Goal: Find specific page/section: Find specific page/section

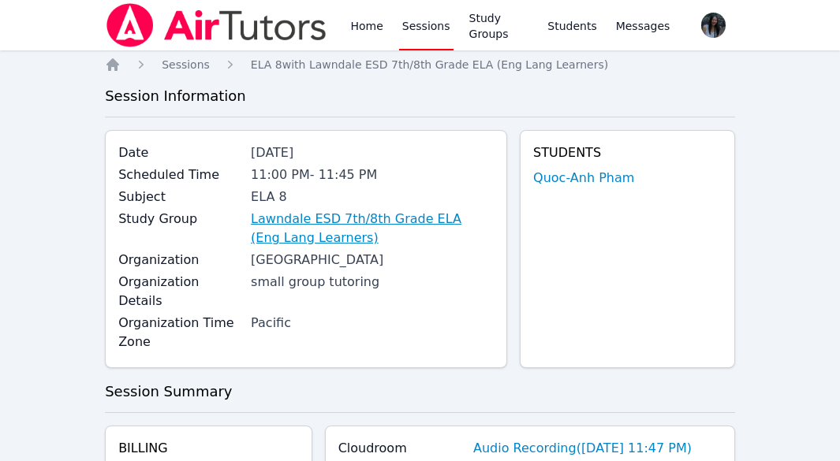
click at [425, 220] on link "Lawndale ESD 7th/8th Grade ELA (Eng Lang Learners)" at bounding box center [372, 229] width 243 height 38
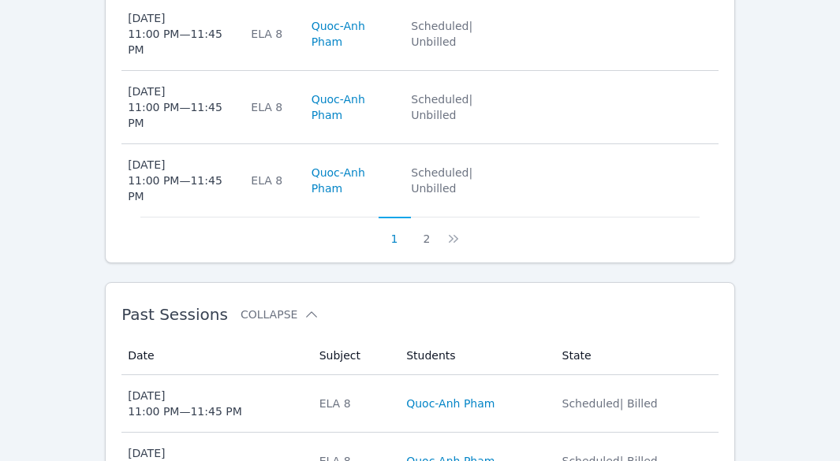
scroll to position [1150, 0]
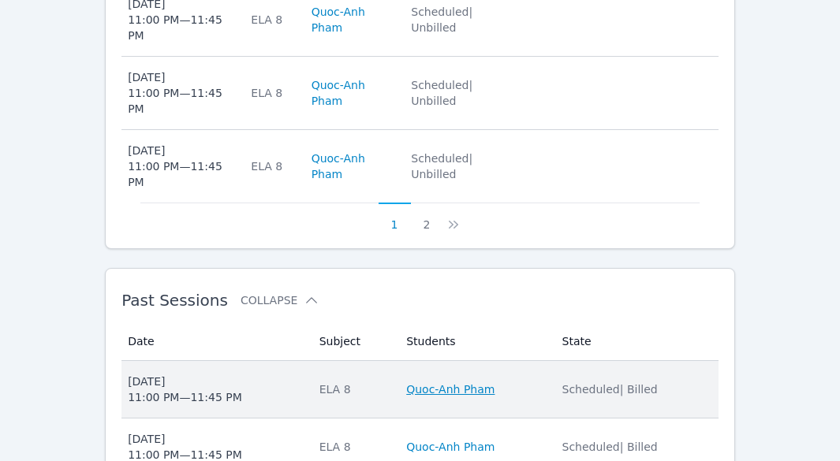
click at [406, 382] on link "Quoc-Anh Pham" at bounding box center [450, 390] width 88 height 16
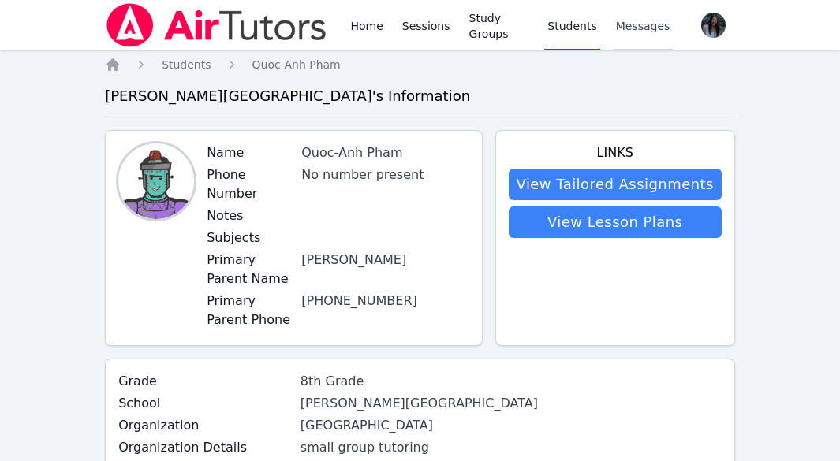
click at [629, 25] on span "Messages" at bounding box center [643, 26] width 54 height 16
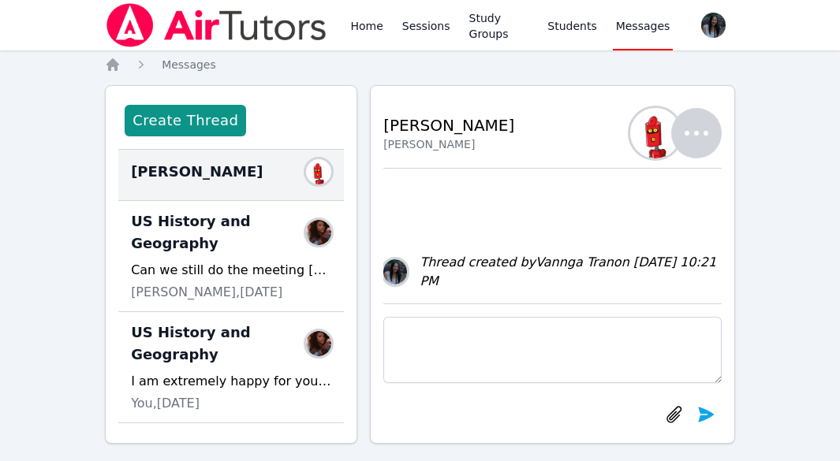
click at [707, 133] on icon "button" at bounding box center [697, 133] width 24 height 5
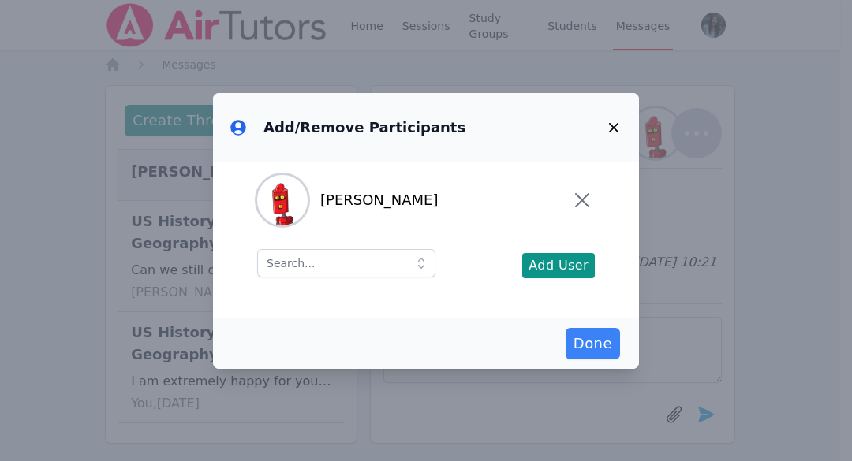
click at [618, 128] on icon "button" at bounding box center [613, 127] width 19 height 19
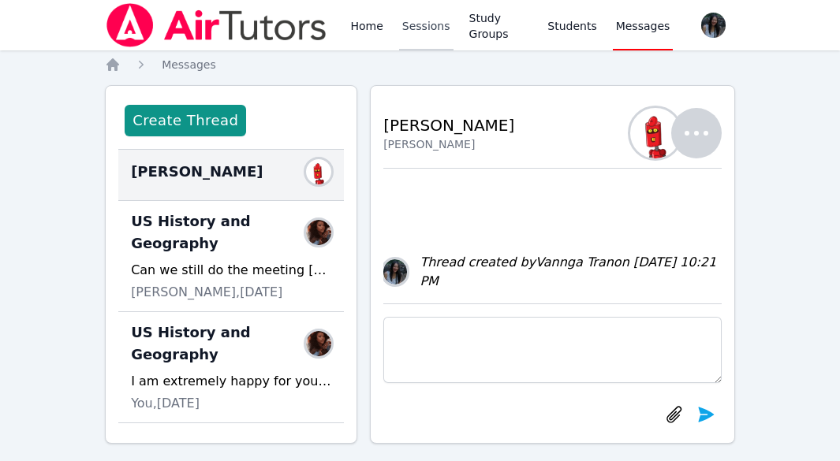
click at [418, 32] on link "Sessions" at bounding box center [426, 25] width 54 height 50
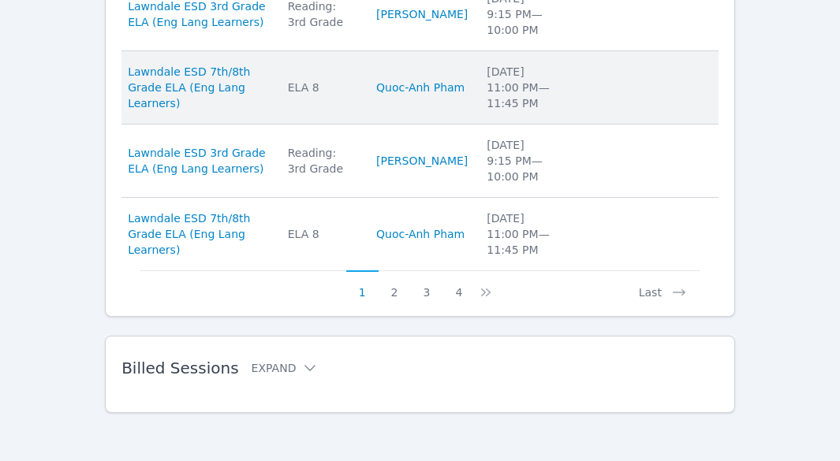
scroll to position [879, 0]
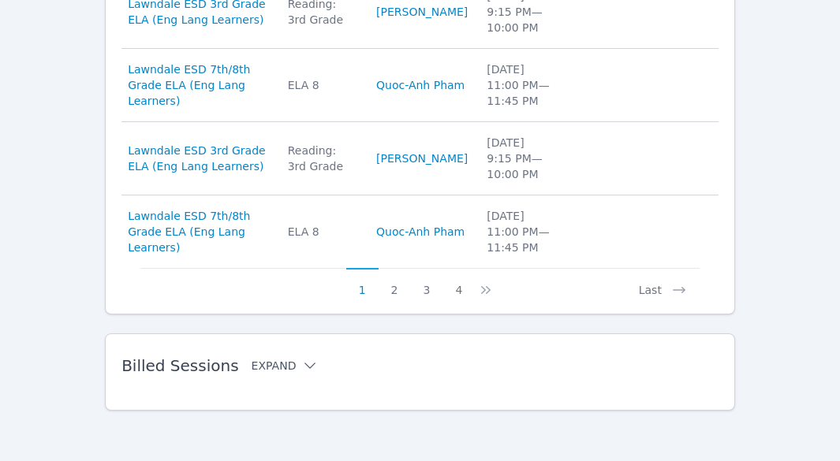
click at [302, 367] on icon at bounding box center [310, 366] width 16 height 16
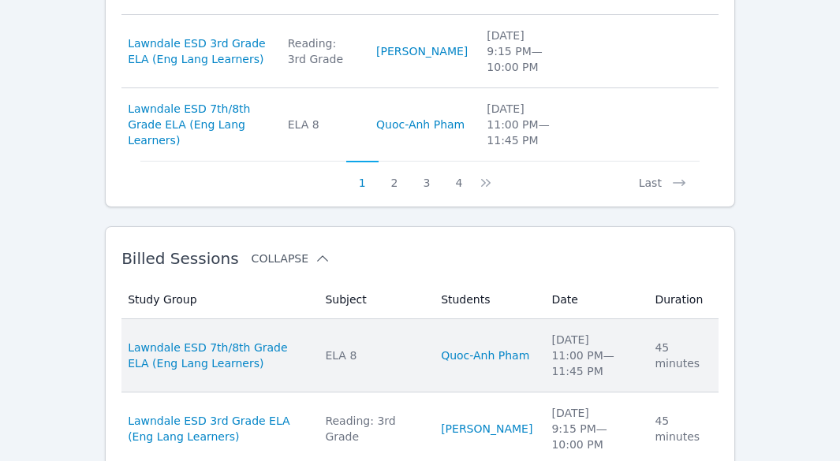
scroll to position [1037, 0]
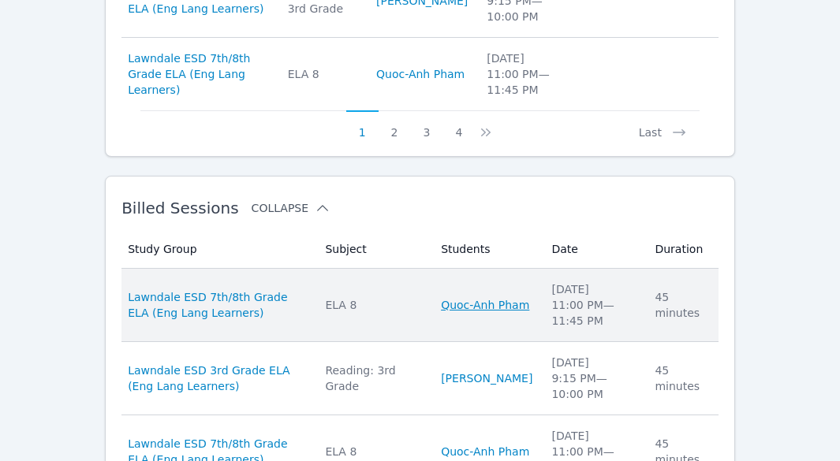
click at [469, 297] on link "Quoc-Anh Pham" at bounding box center [485, 305] width 88 height 16
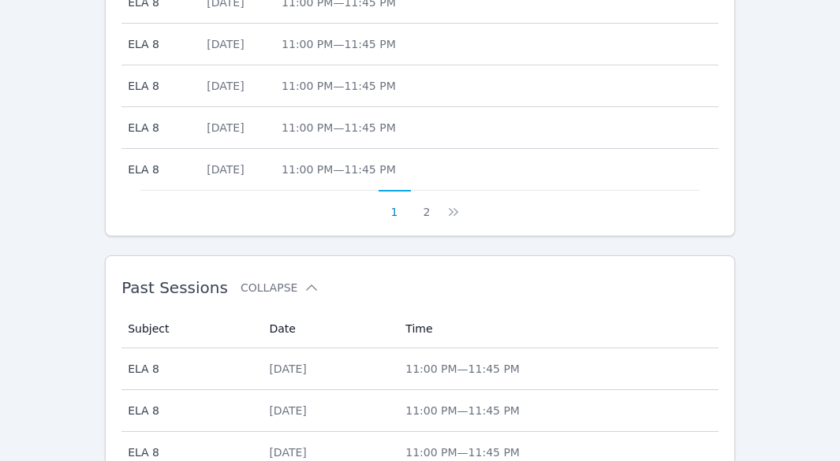
scroll to position [962, 0]
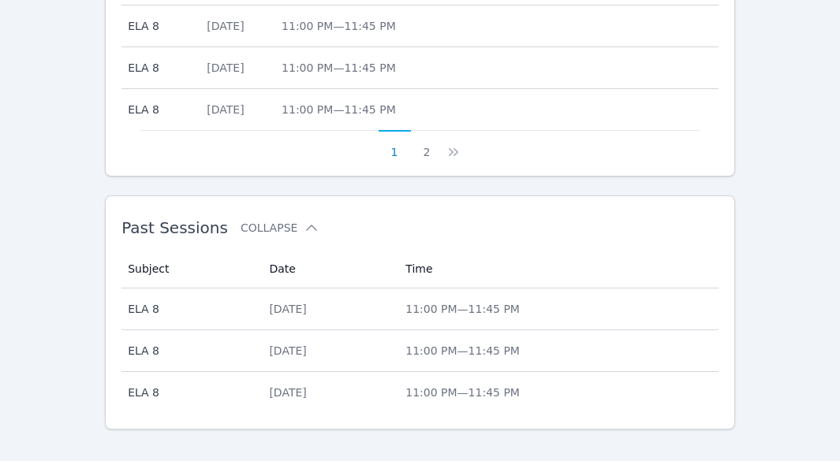
click at [269, 301] on div "[DATE]" at bounding box center [328, 309] width 118 height 16
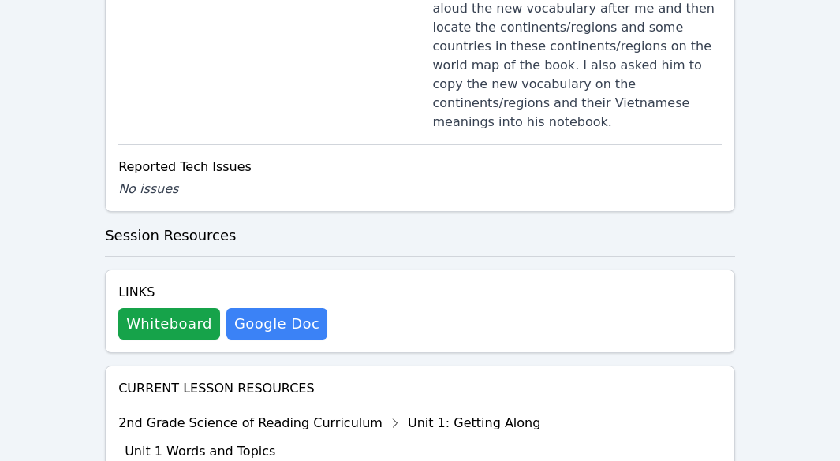
click at [256, 283] on h4 "Links" at bounding box center [222, 292] width 209 height 19
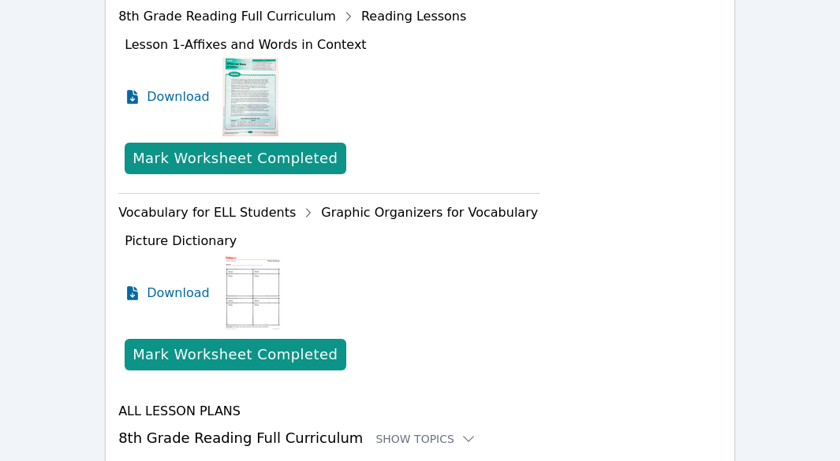
scroll to position [2518, 0]
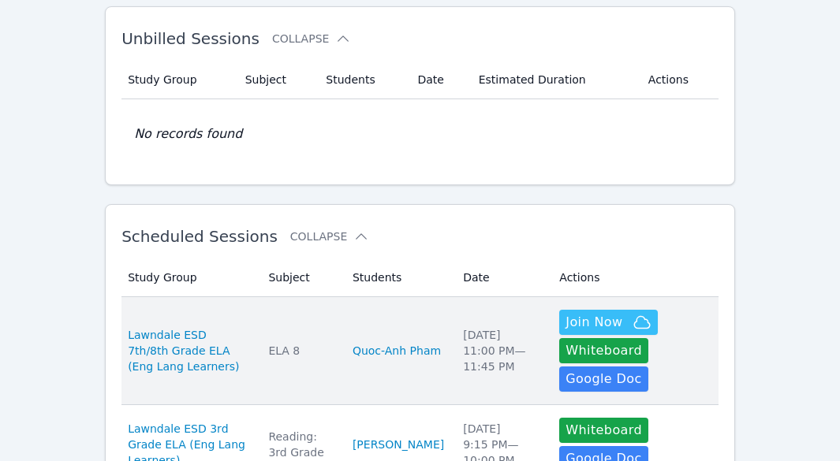
scroll to position [79, 0]
click at [562, 349] on button "Whiteboard" at bounding box center [603, 350] width 89 height 25
